Goal: Task Accomplishment & Management: Manage account settings

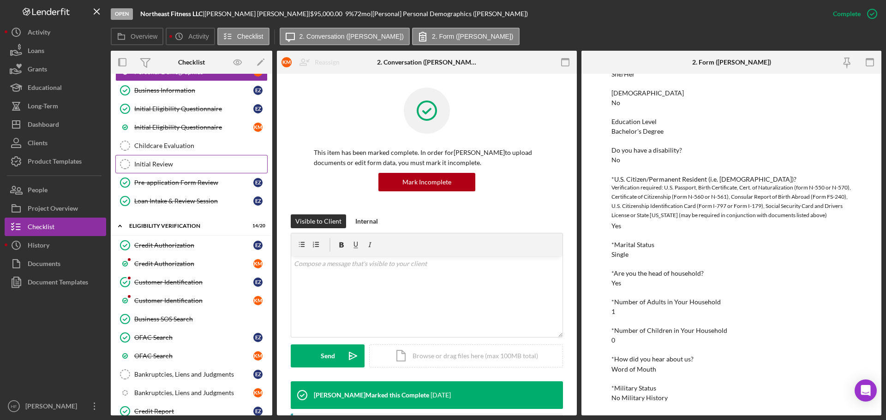
scroll to position [277, 0]
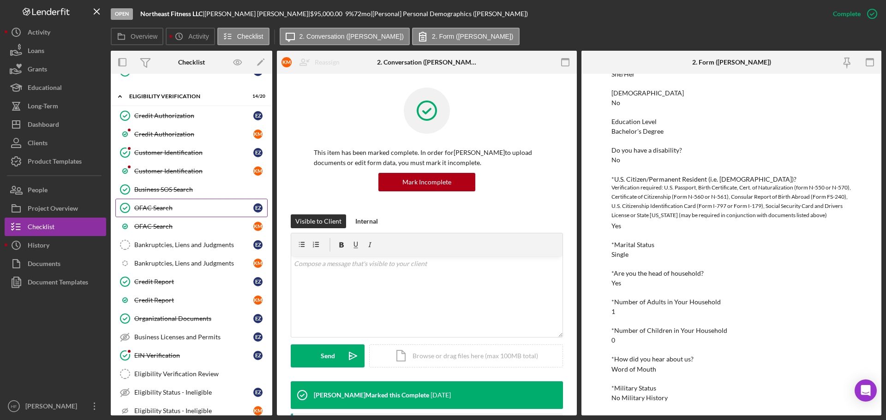
click at [185, 207] on div "OFAC Search" at bounding box center [193, 207] width 119 height 7
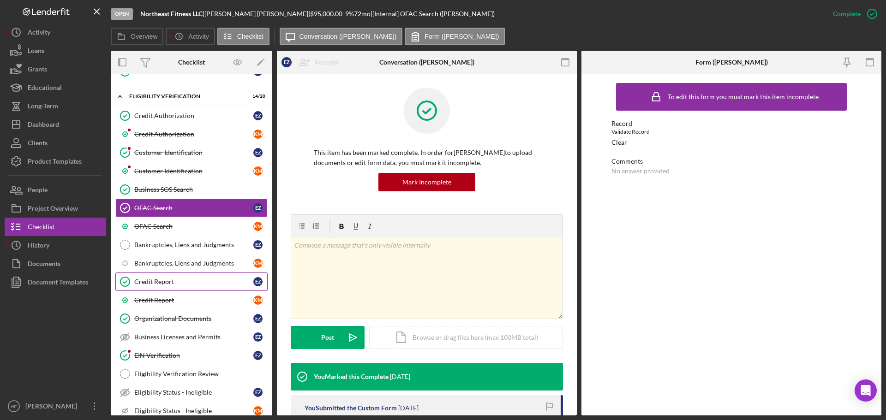
click at [182, 290] on link "Credit Report Credit Report E Z" at bounding box center [191, 282] width 152 height 18
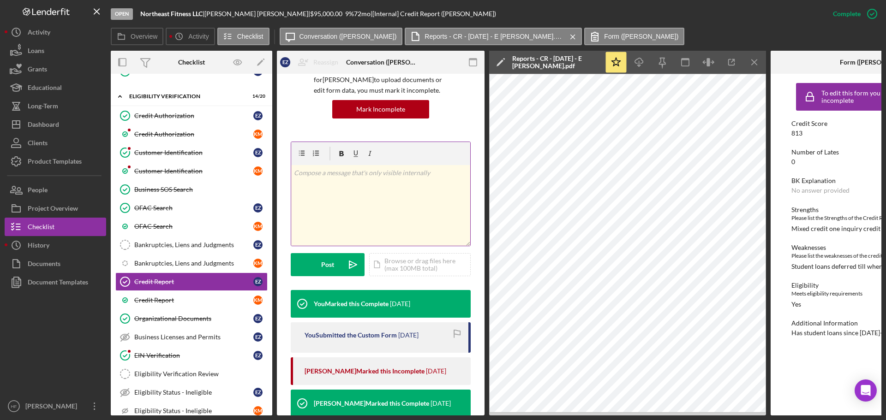
scroll to position [138, 0]
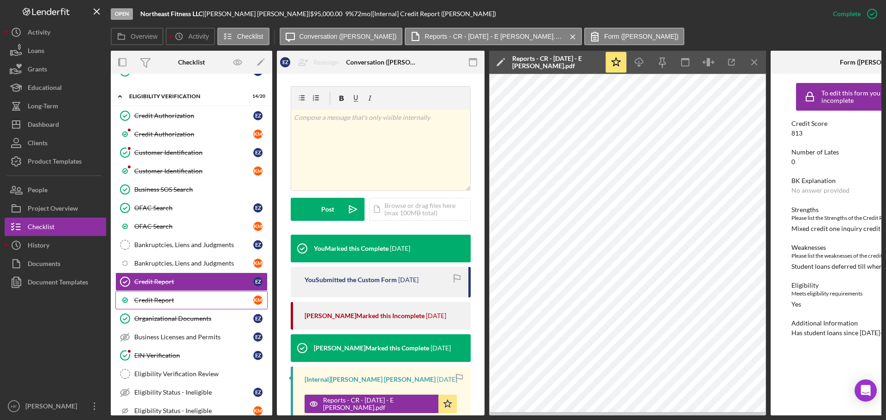
click at [234, 297] on div "Credit Report" at bounding box center [193, 300] width 119 height 7
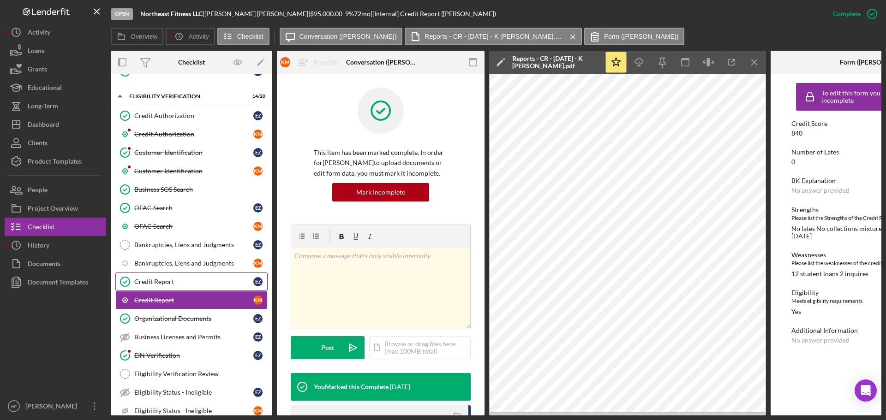
click at [177, 284] on div "Credit Report" at bounding box center [193, 281] width 119 height 7
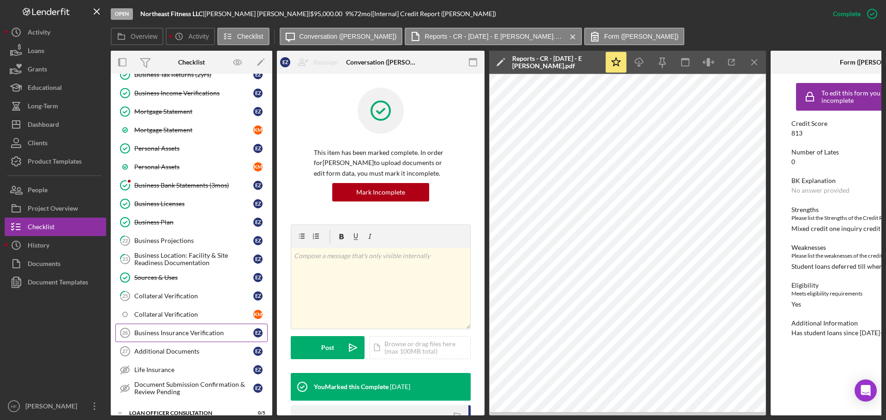
scroll to position [876, 0]
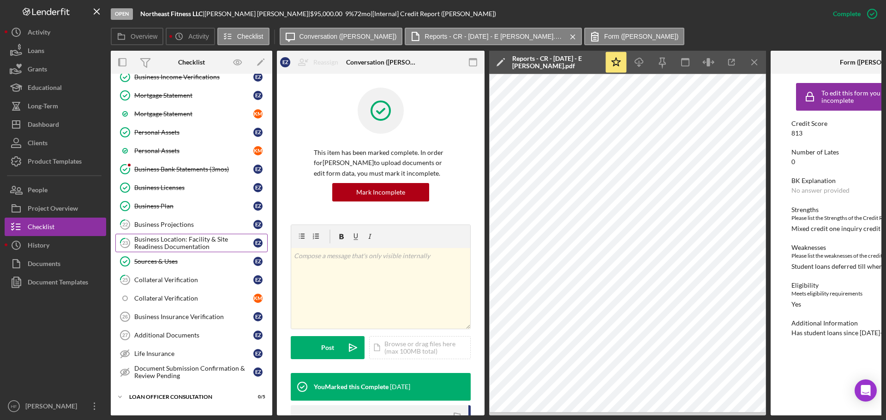
click at [208, 250] on div "Business Location: Facility & Site Readiness Documentation" at bounding box center [193, 243] width 119 height 15
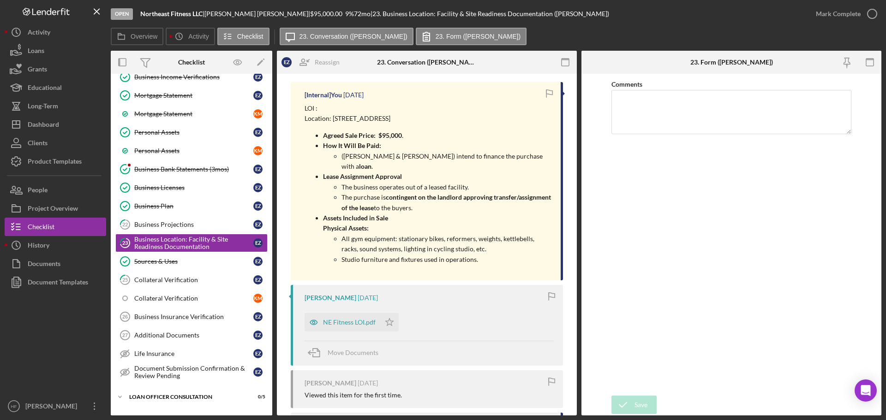
scroll to position [231, 0]
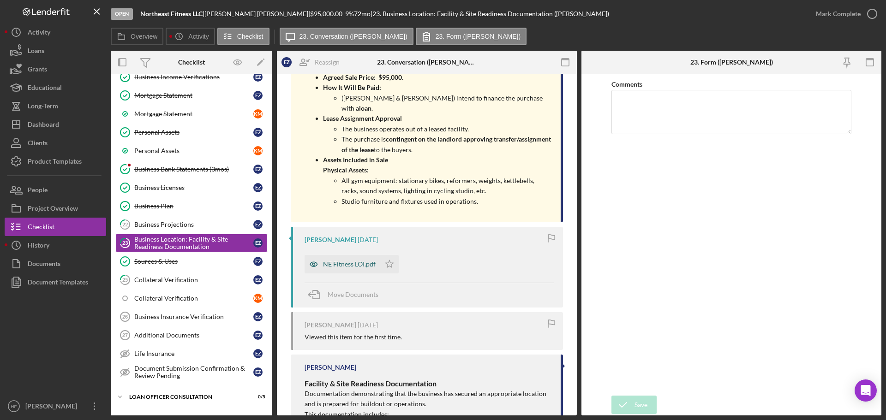
click at [333, 263] on div "NE Fitness LOI.pdf" at bounding box center [349, 264] width 53 height 7
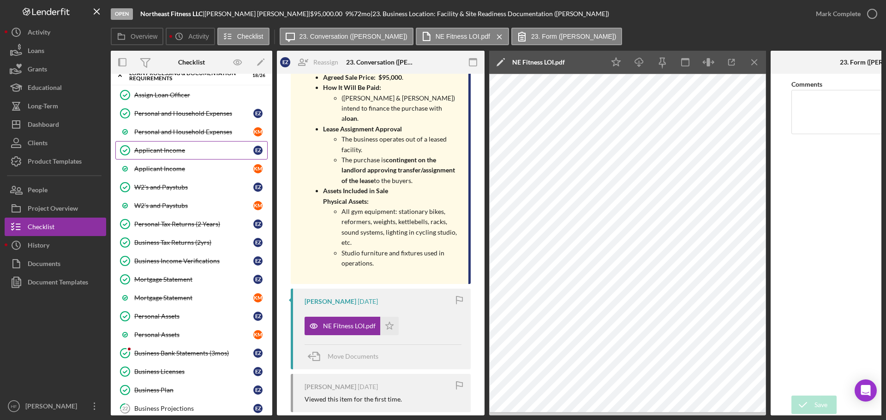
scroll to position [692, 0]
click at [215, 111] on div "Personal and Household Expenses" at bounding box center [193, 113] width 119 height 7
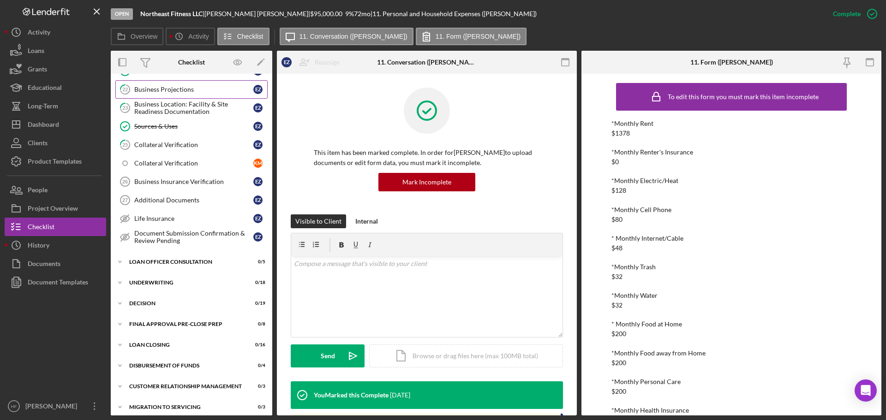
scroll to position [1015, 0]
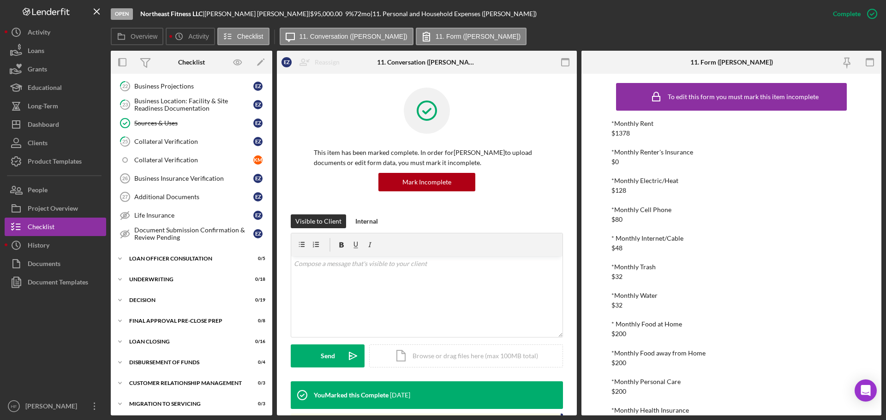
click at [215, 106] on div "Business Location: Facility & Site Readiness Documentation" at bounding box center [193, 104] width 119 height 15
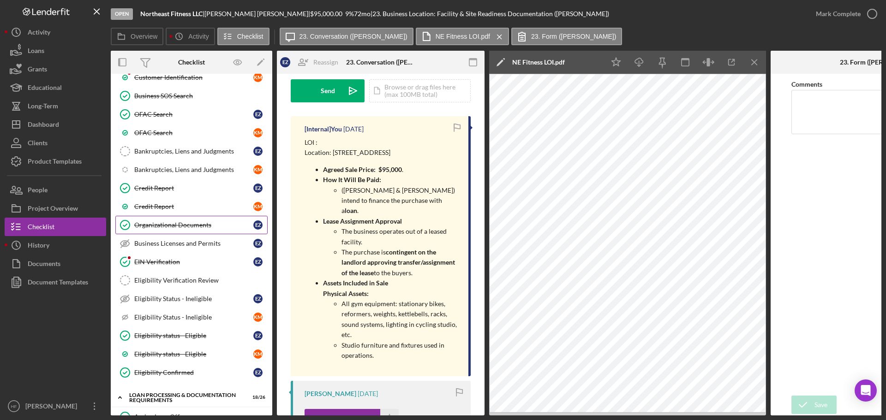
scroll to position [369, 0]
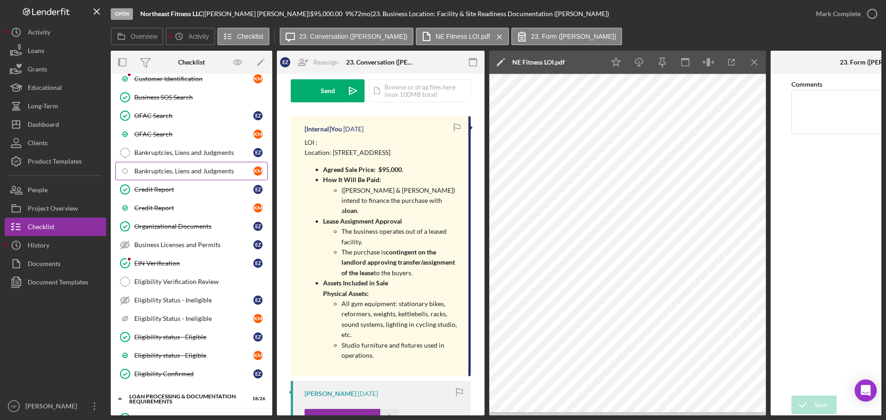
click at [224, 175] on link "Icon/Checklist Item Sub Internal Bankruptcies, Liens and Judgments K M" at bounding box center [191, 171] width 152 height 18
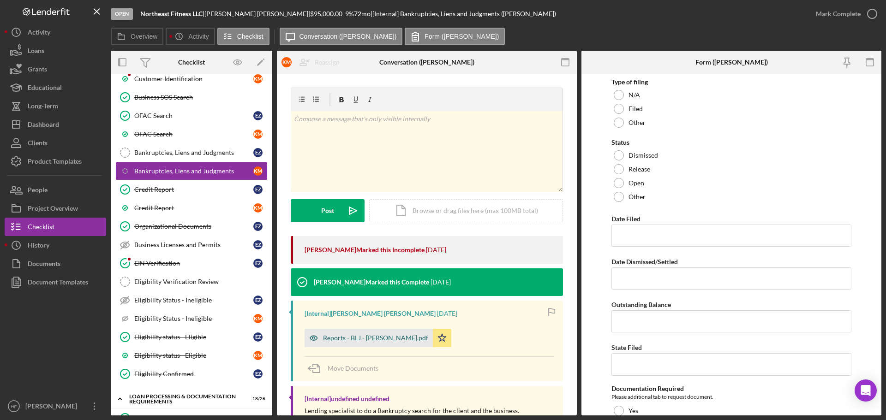
click at [380, 337] on div "Reports - BLJ - [PERSON_NAME].pdf" at bounding box center [375, 337] width 105 height 7
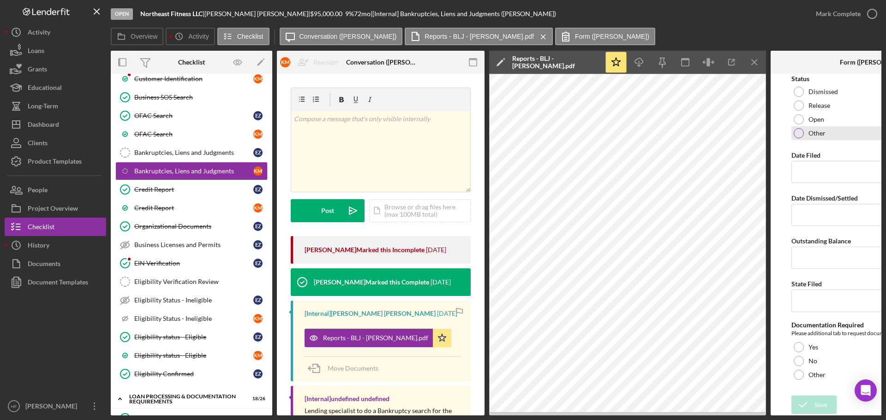
scroll to position [66, 0]
click at [828, 359] on div "No" at bounding box center [874, 361] width 166 height 14
click at [828, 400] on button "Save" at bounding box center [813, 405] width 45 height 18
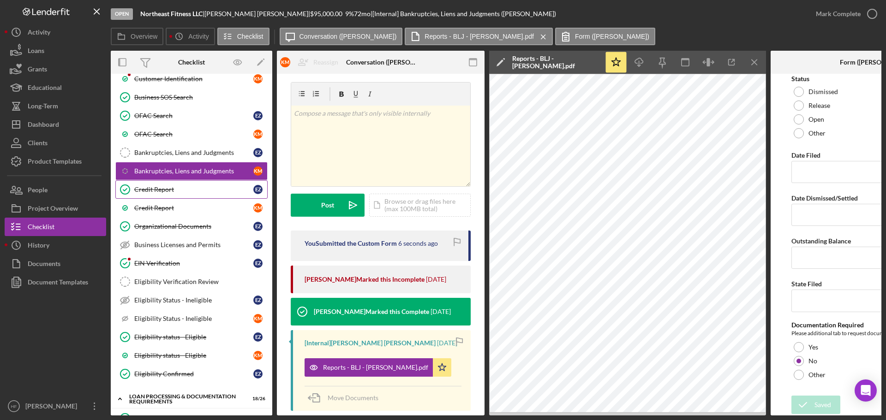
scroll to position [0, 0]
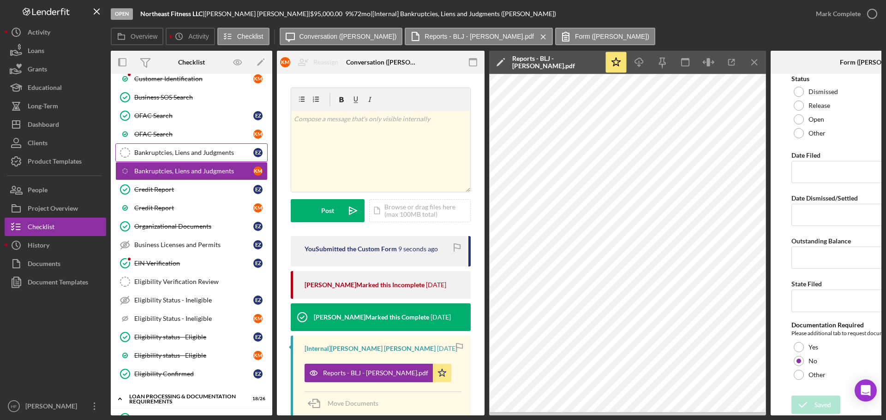
click at [186, 156] on div "Bankruptcies, Liens and Judgments" at bounding box center [193, 152] width 119 height 7
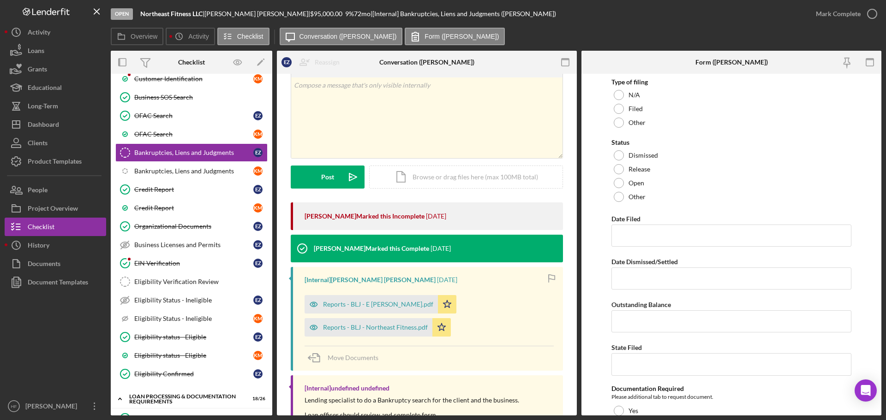
scroll to position [67, 0]
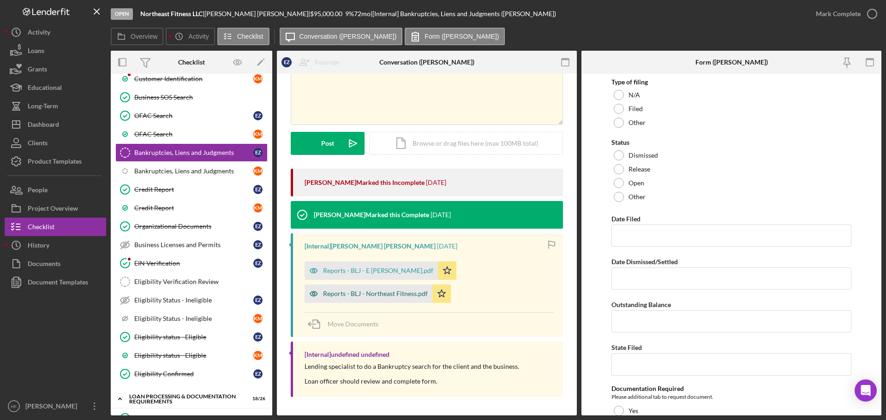
click at [389, 289] on div "Reports - BLJ - Northeast Fitness.pdf" at bounding box center [368, 294] width 128 height 18
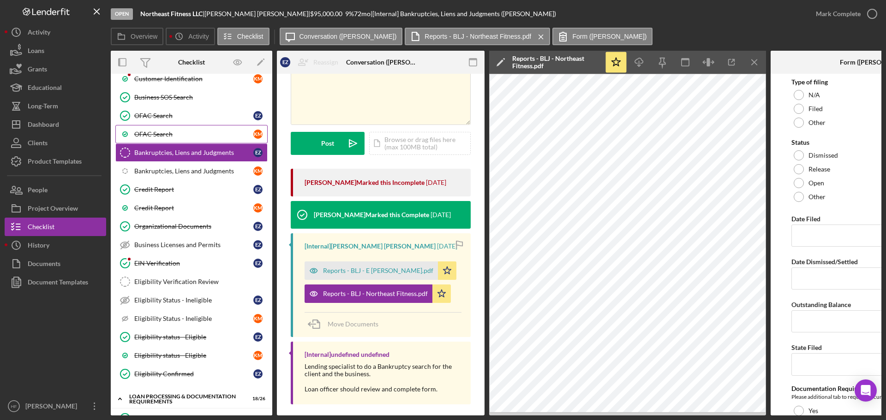
click at [226, 134] on div "OFAC Search" at bounding box center [193, 134] width 119 height 7
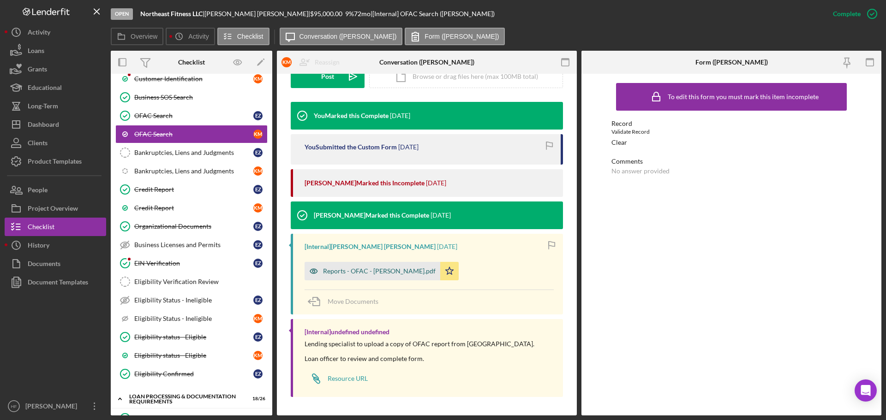
click at [365, 272] on div "Reports - OFAC - [PERSON_NAME].pdf" at bounding box center [379, 271] width 113 height 7
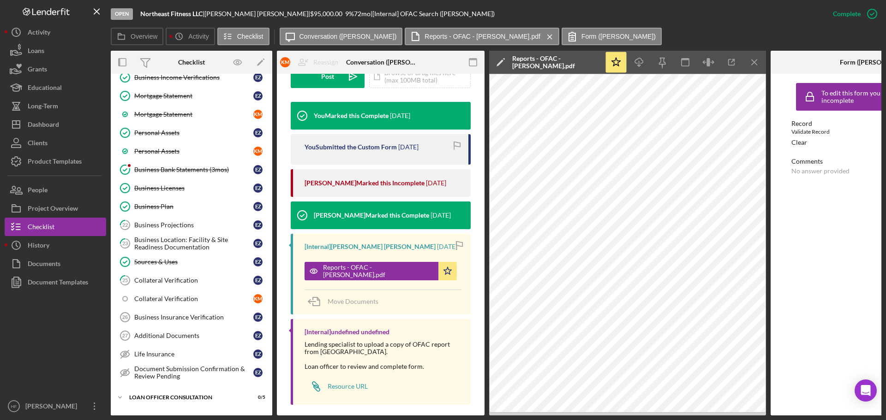
scroll to position [876, 0]
drag, startPoint x: 205, startPoint y: 205, endPoint x: 221, endPoint y: 209, distance: 16.6
click at [205, 205] on div "Business Plan" at bounding box center [193, 205] width 119 height 7
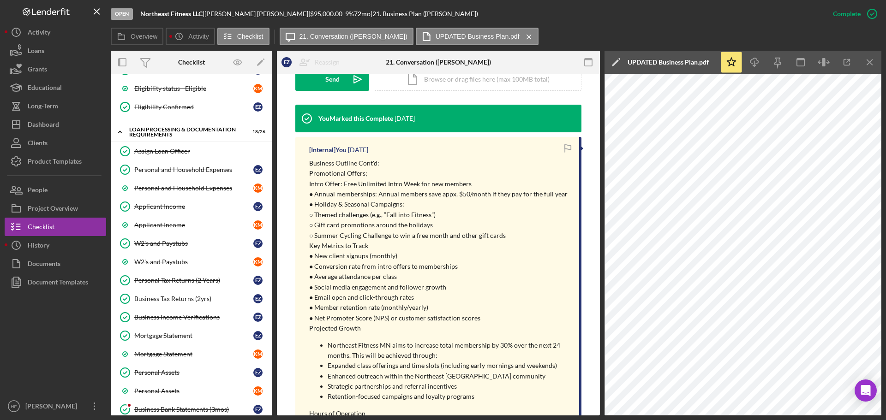
scroll to position [646, 0]
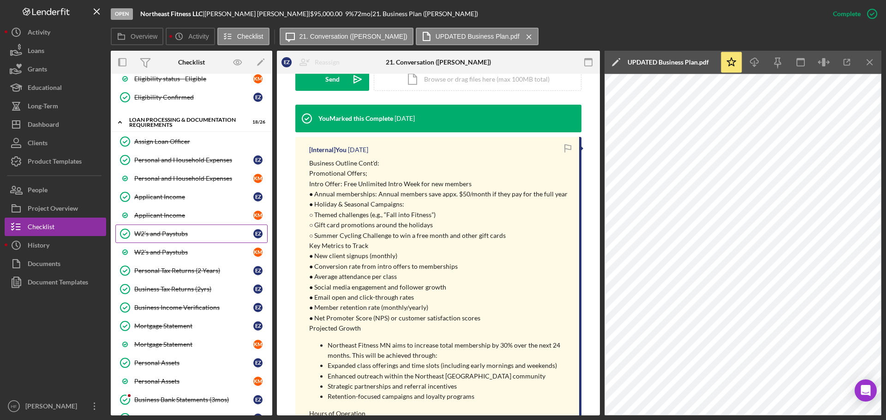
click at [199, 232] on div "W2's and Paystubs" at bounding box center [193, 233] width 119 height 7
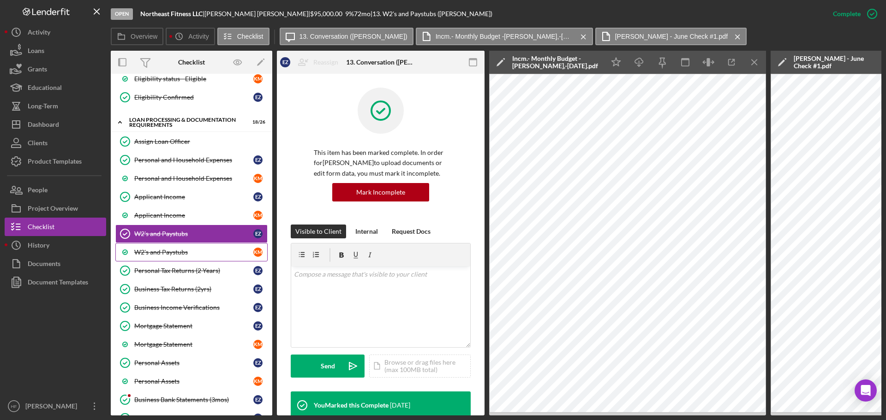
click at [208, 255] on div "W2's and Paystubs" at bounding box center [193, 252] width 119 height 7
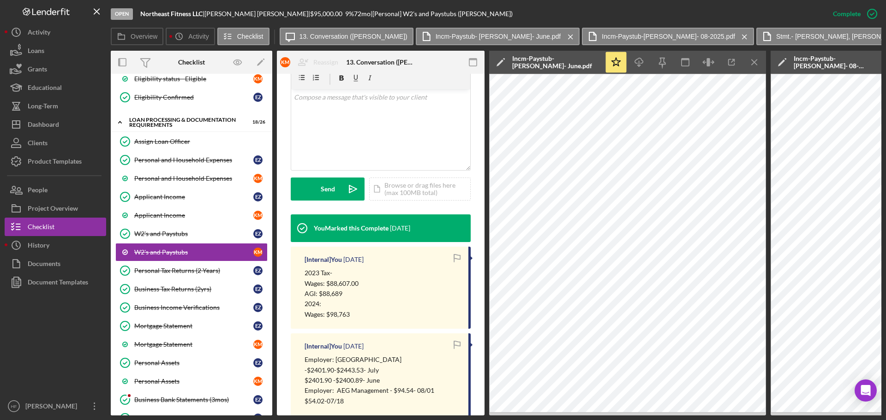
scroll to position [277, 0]
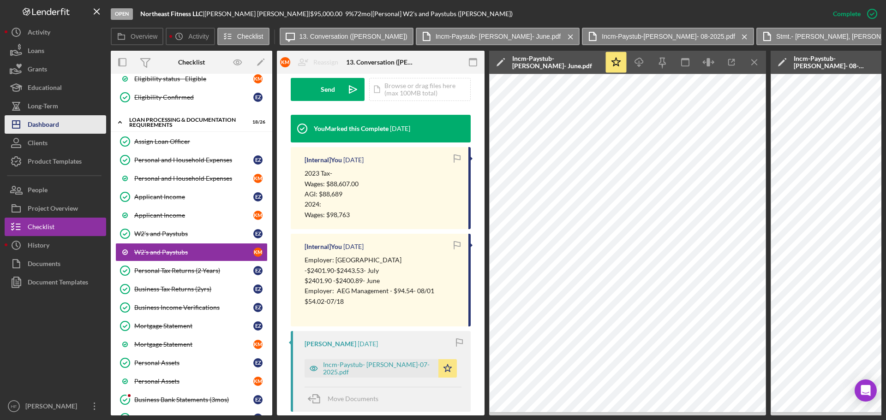
click at [80, 118] on button "Icon/Dashboard Dashboard" at bounding box center [55, 124] width 101 height 18
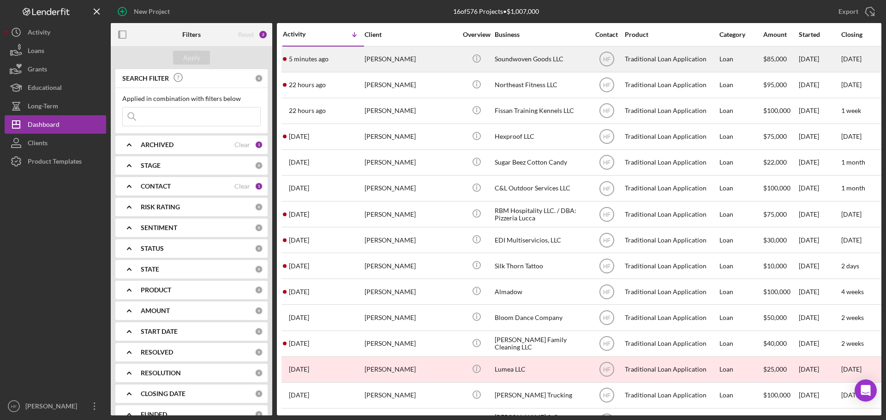
click at [383, 63] on div "[PERSON_NAME]" at bounding box center [410, 59] width 92 height 24
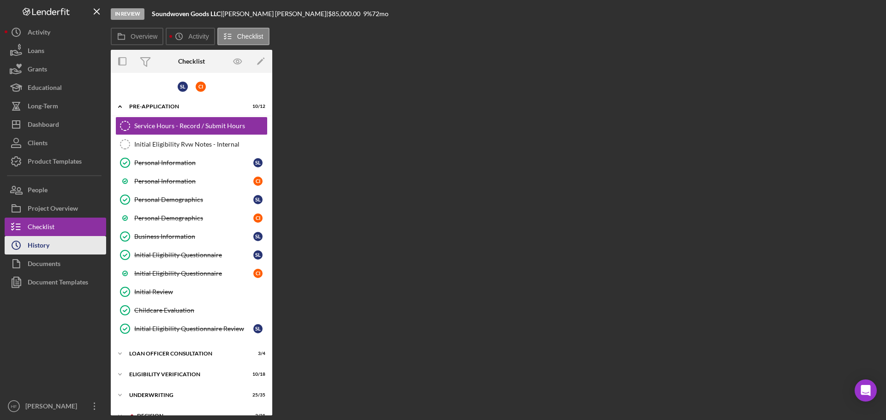
click at [65, 241] on button "Icon/History History" at bounding box center [55, 245] width 101 height 18
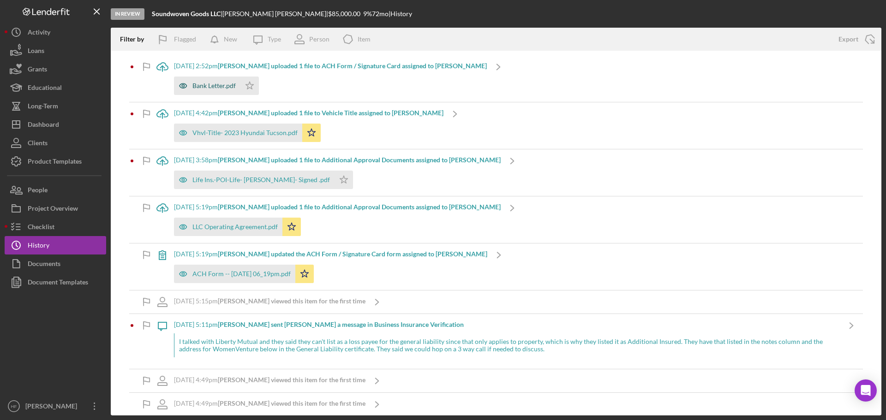
click at [222, 85] on div "Bank Letter.pdf" at bounding box center [213, 85] width 43 height 7
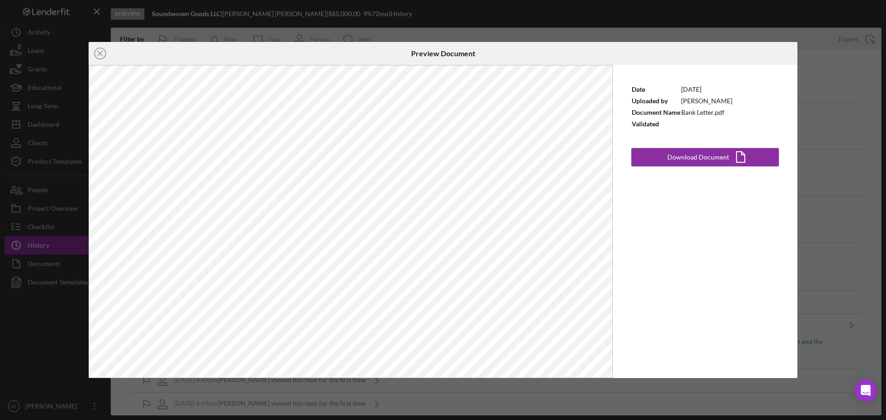
click at [832, 59] on div "Icon/Close Preview Document Date [DATE] Uploaded by [PERSON_NAME] Document Name…" at bounding box center [443, 210] width 886 height 420
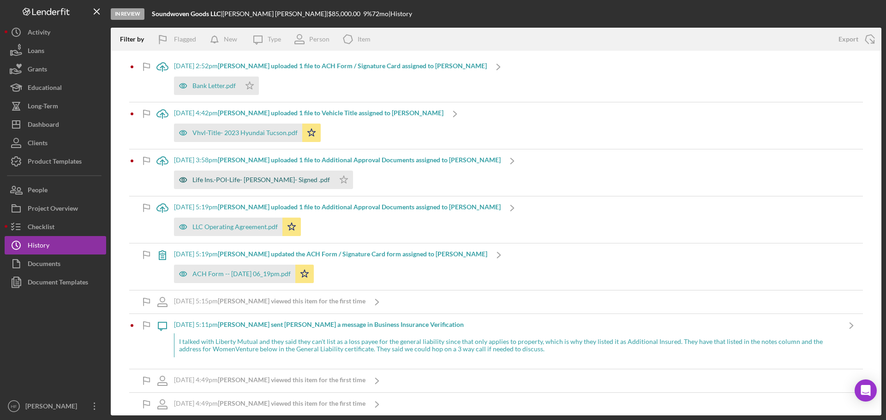
click at [216, 180] on div "Life Ins.-POI-Life- [PERSON_NAME]- Signed .pdf" at bounding box center [260, 179] width 137 height 7
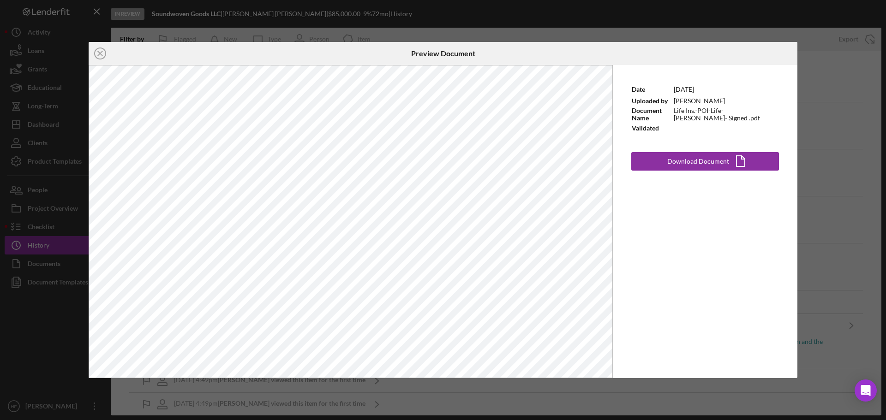
drag, startPoint x: 100, startPoint y: 53, endPoint x: 326, endPoint y: 145, distance: 243.7
click at [100, 53] on line at bounding box center [100, 53] width 5 height 5
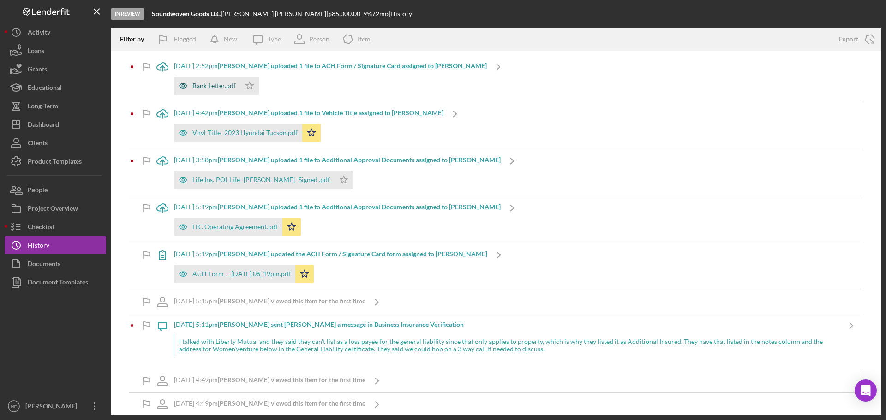
click at [214, 86] on div "Bank Letter.pdf" at bounding box center [213, 85] width 43 height 7
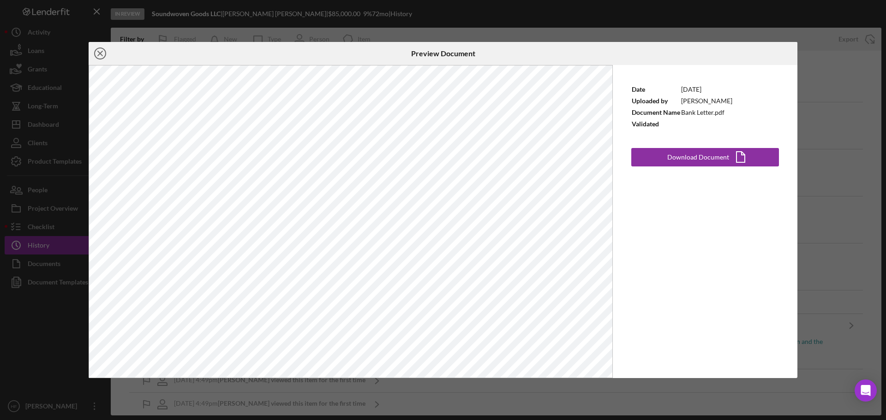
click at [102, 53] on icon "Icon/Close" at bounding box center [100, 53] width 23 height 23
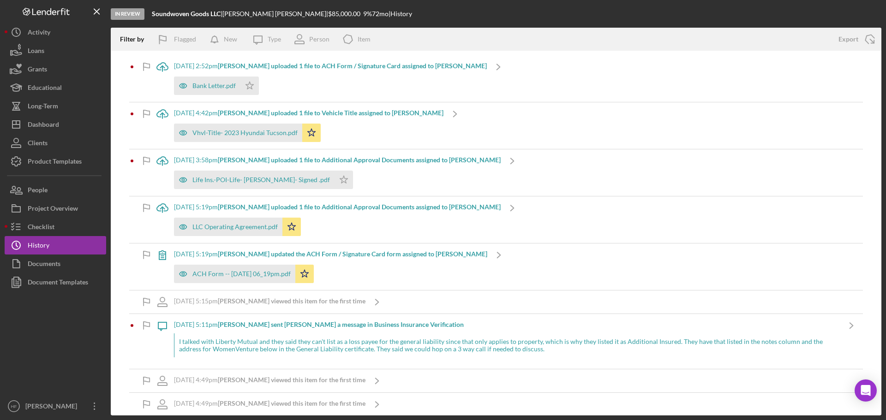
click at [393, 89] on div "Bank Letter.pdf Icon/Star" at bounding box center [330, 83] width 313 height 23
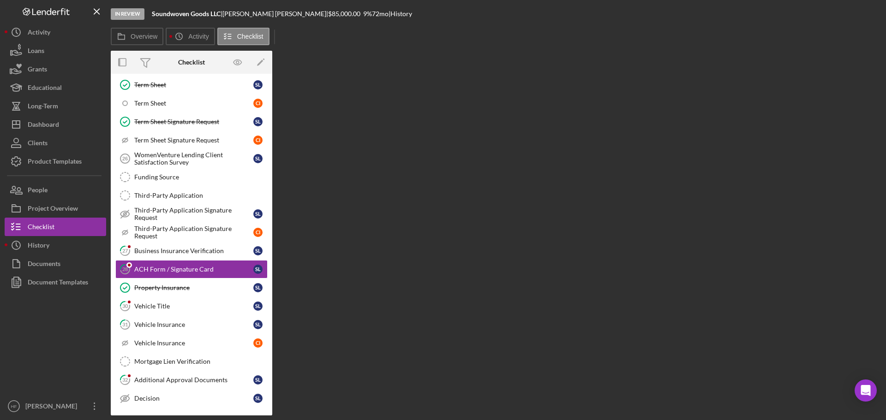
scroll to position [205, 0]
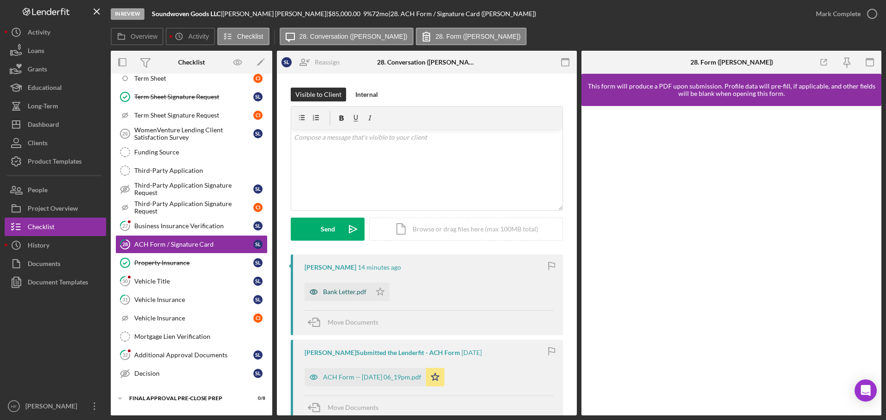
click at [348, 291] on div "Bank Letter.pdf" at bounding box center [344, 291] width 43 height 7
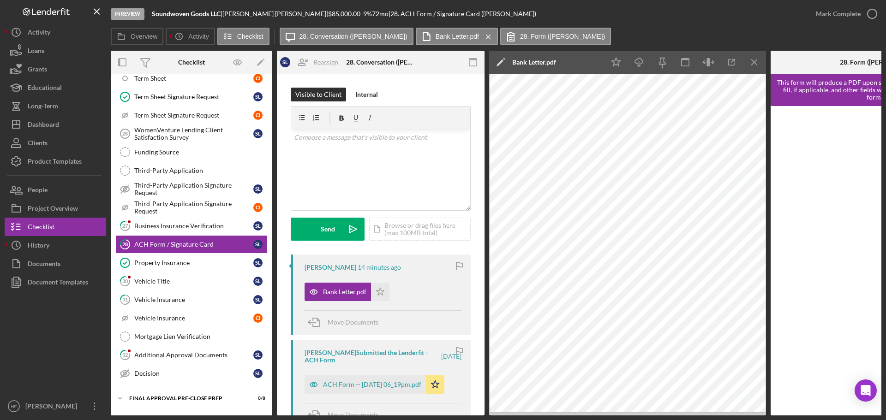
click at [505, 60] on icon "Icon/Edit" at bounding box center [500, 62] width 23 height 23
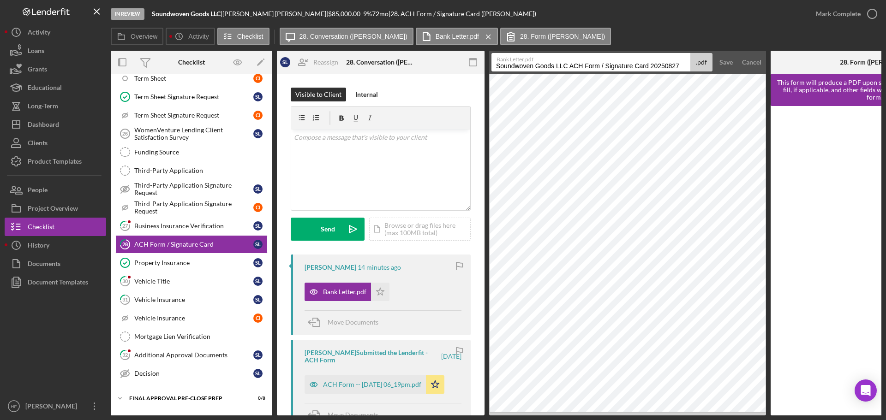
drag, startPoint x: 497, startPoint y: 64, endPoint x: 699, endPoint y: 69, distance: 202.1
click at [699, 69] on div "Bank Letter.pdf Soundwoven Goods LLC ACH Form / Signature Card 20250827 .pdf" at bounding box center [601, 62] width 221 height 18
type input "Signature Card-Soundwoven LLC"
click at [715, 53] on button "Save" at bounding box center [726, 62] width 23 height 18
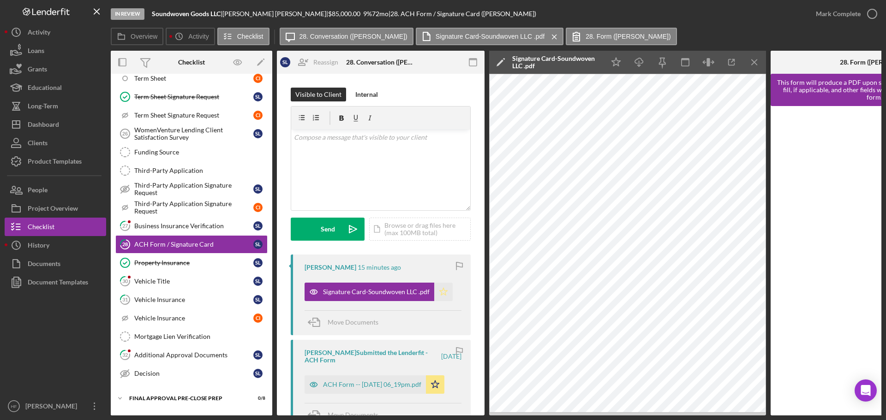
click at [443, 291] on polygon "button" at bounding box center [444, 291] width 8 height 7
click at [641, 63] on icon "button" at bounding box center [639, 60] width 8 height 5
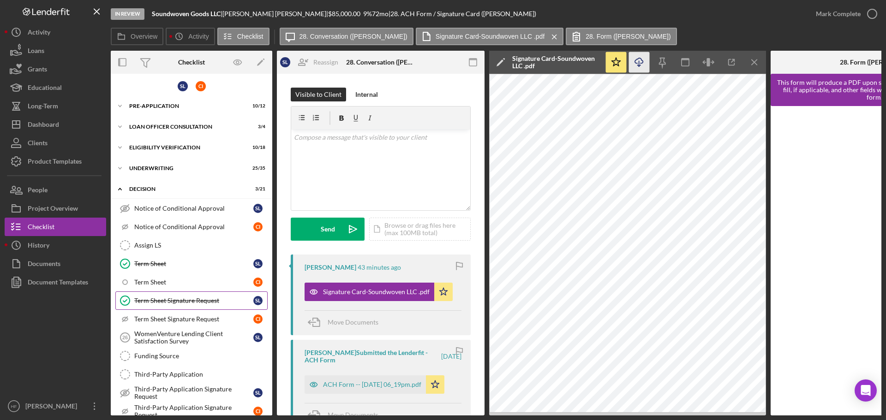
scroll to position [0, 0]
click at [156, 169] on div "Underwriting" at bounding box center [194, 170] width 131 height 6
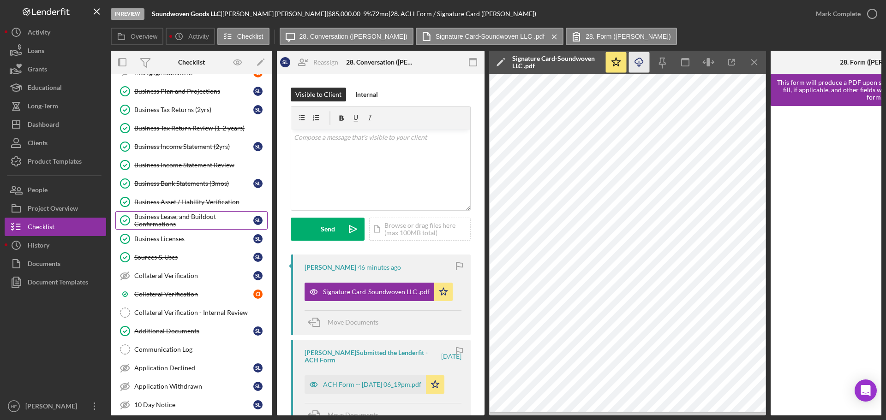
scroll to position [369, 0]
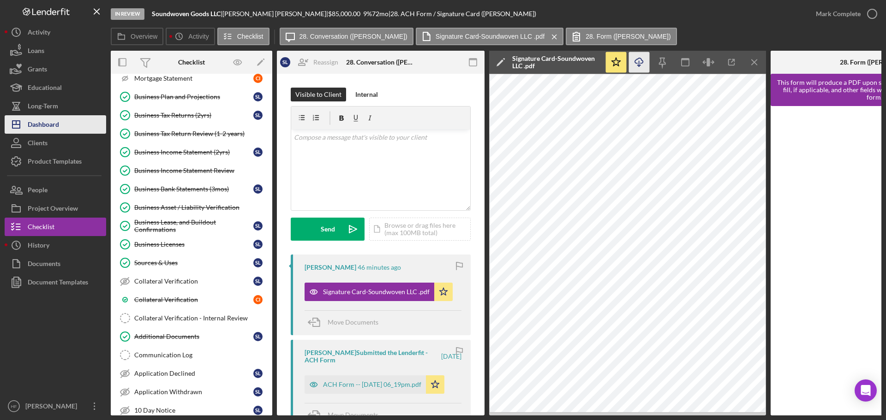
click at [66, 123] on button "Icon/Dashboard Dashboard" at bounding box center [55, 124] width 101 height 18
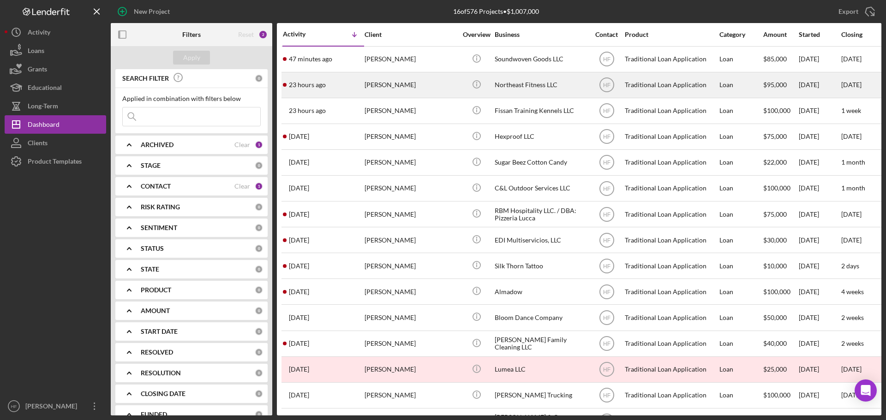
click at [420, 84] on div "[PERSON_NAME]" at bounding box center [410, 85] width 92 height 24
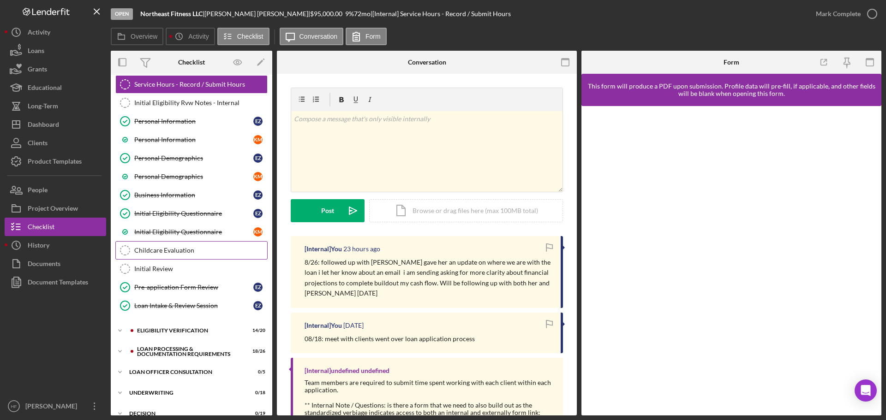
scroll to position [138, 0]
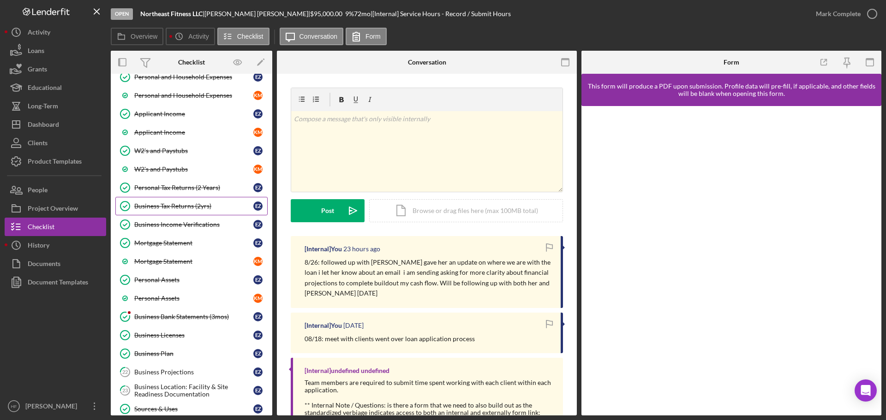
scroll to position [369, 0]
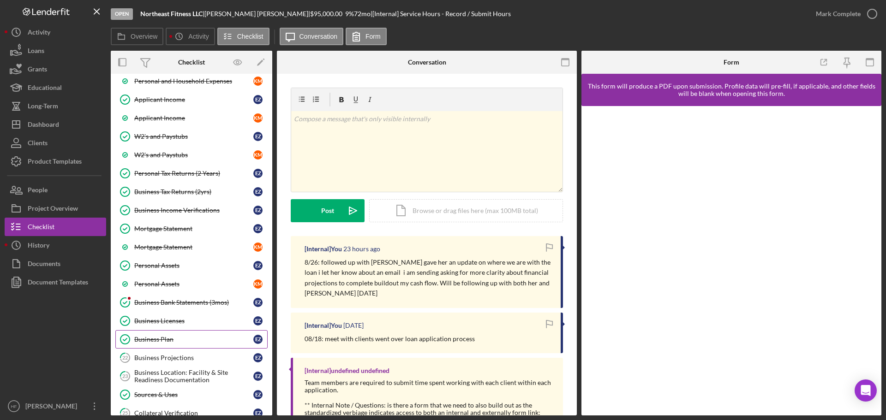
click at [163, 344] on link "Business Plan Business Plan E Z" at bounding box center [191, 339] width 152 height 18
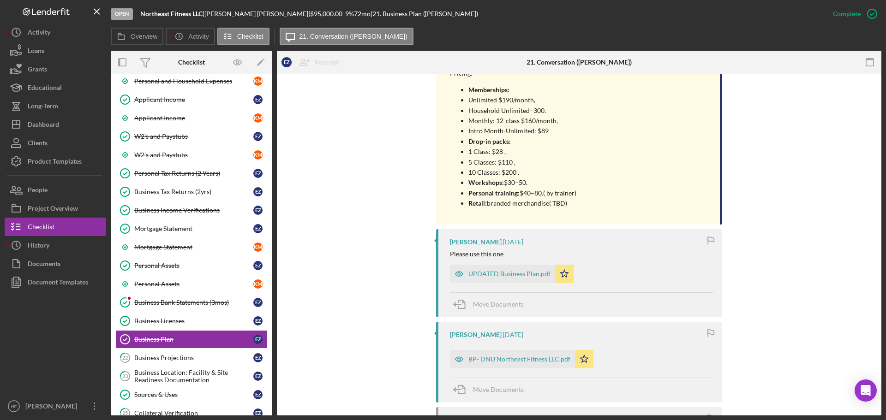
scroll to position [1476, 0]
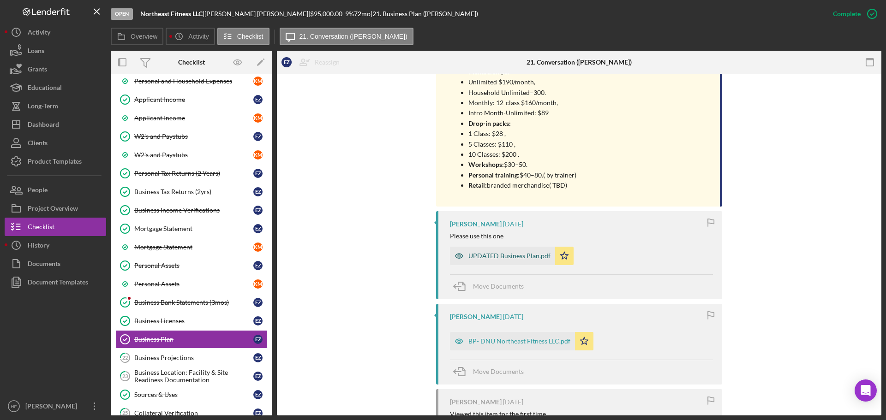
click at [476, 247] on div "UPDATED Business Plan.pdf" at bounding box center [502, 256] width 105 height 18
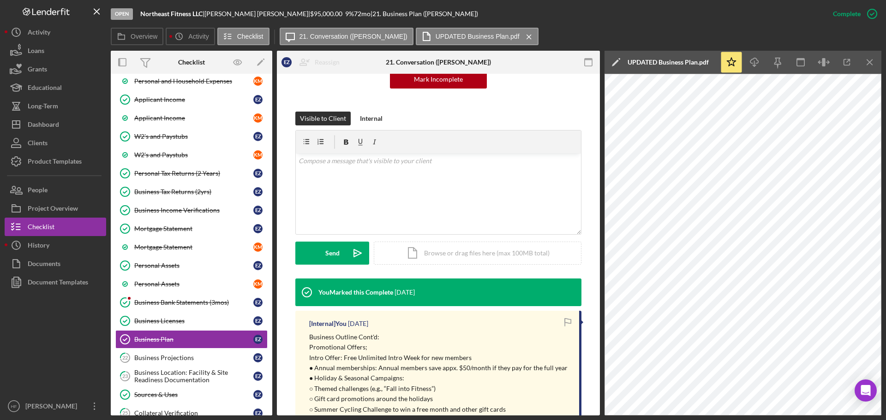
scroll to position [0, 0]
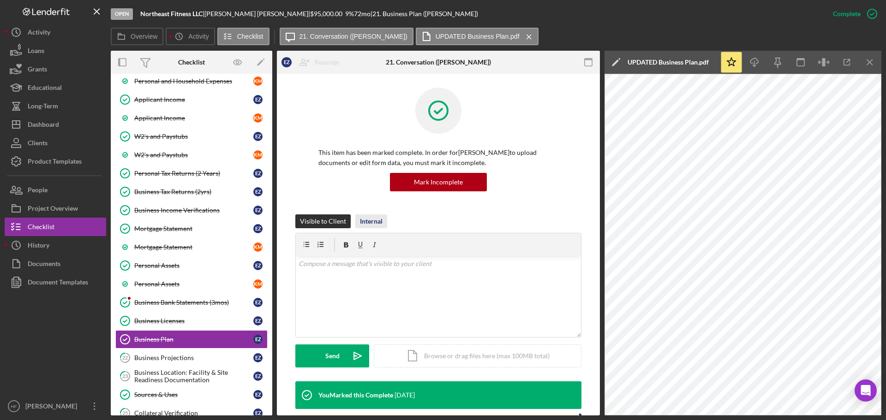
click at [376, 224] on div "Internal" at bounding box center [371, 221] width 23 height 14
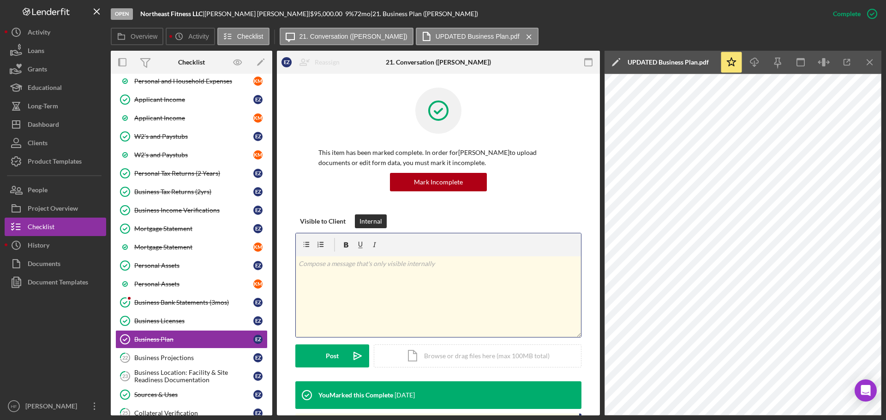
click at [376, 290] on div "v Color teal Color pink Remove color Add row above Add row below Add column bef…" at bounding box center [438, 296] width 285 height 81
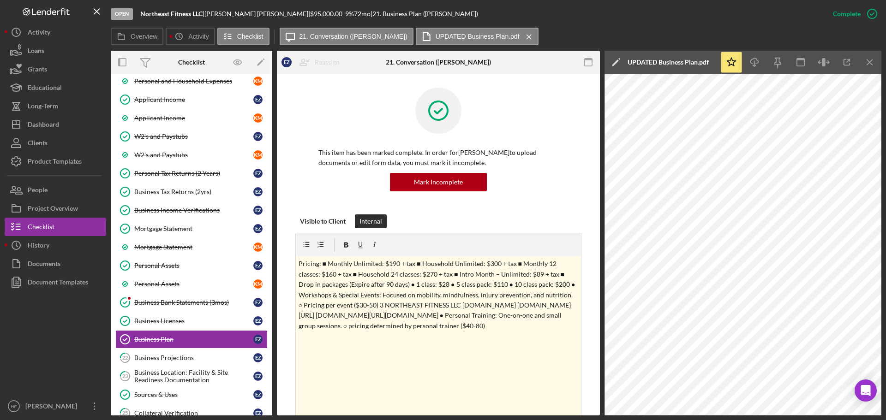
drag, startPoint x: 578, startPoint y: 334, endPoint x: 577, endPoint y: 442, distance: 107.5
click at [577, 420] on html "Open Northeast Fitness LLC | [PERSON_NAME] | $95,000.00 9 % 72 mo | 21. Busines…" at bounding box center [443, 210] width 886 height 420
click at [342, 355] on div "v Color teal Color pink Remove color Add row above Add row below Add column bef…" at bounding box center [438, 350] width 285 height 188
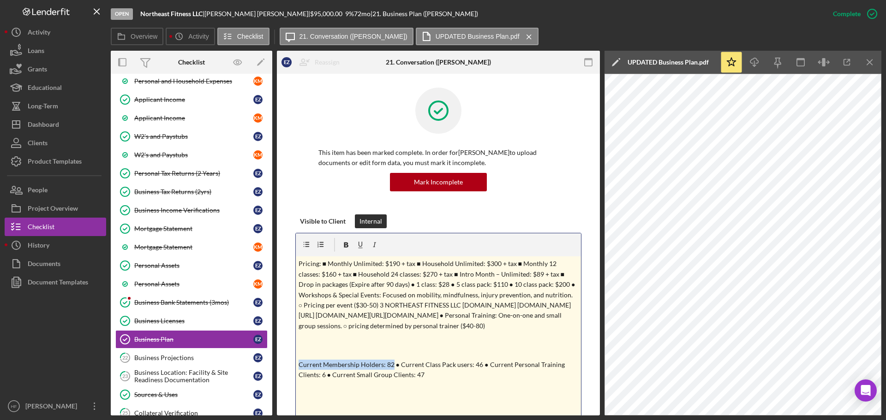
drag, startPoint x: 389, startPoint y: 375, endPoint x: 293, endPoint y: 374, distance: 96.0
click at [293, 374] on div "Visible to Client Internal v Color teal Color pink Remove color Add row above A…" at bounding box center [438, 351] width 295 height 274
click at [344, 245] on icon "button" at bounding box center [346, 244] width 5 height 5
click at [361, 243] on icon "button" at bounding box center [360, 244] width 21 height 21
click at [470, 401] on div "v Color teal Color pink Remove color Add row above Add row below Add column bef…" at bounding box center [438, 350] width 285 height 188
